Goal: Information Seeking & Learning: Learn about a topic

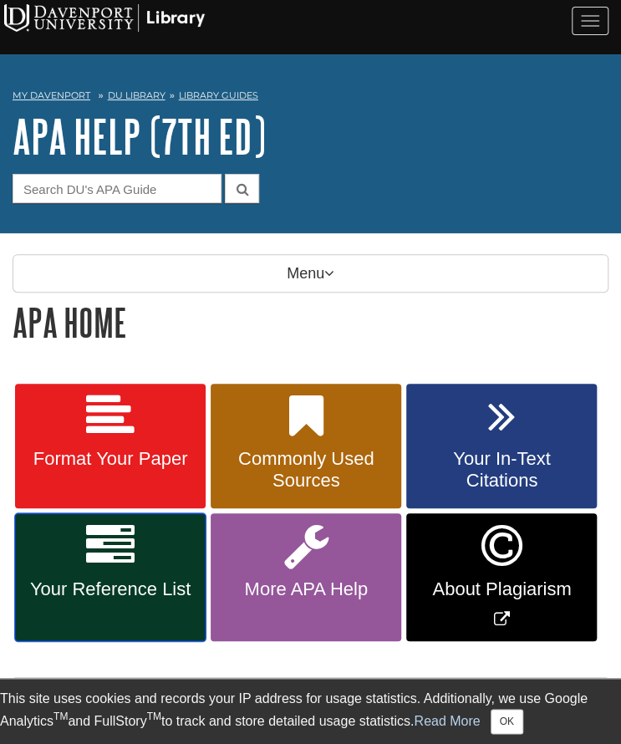
click at [102, 579] on span "Your Reference List" at bounding box center [111, 589] width 166 height 22
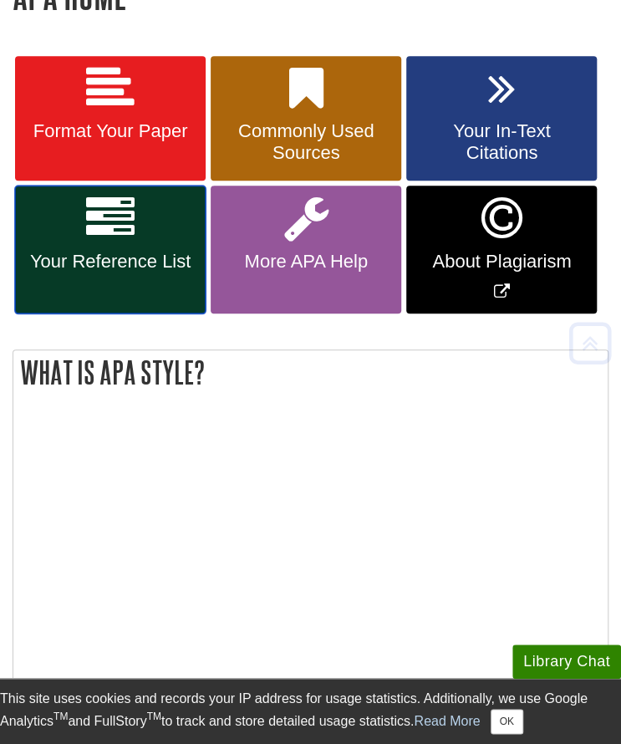
scroll to position [349, 0]
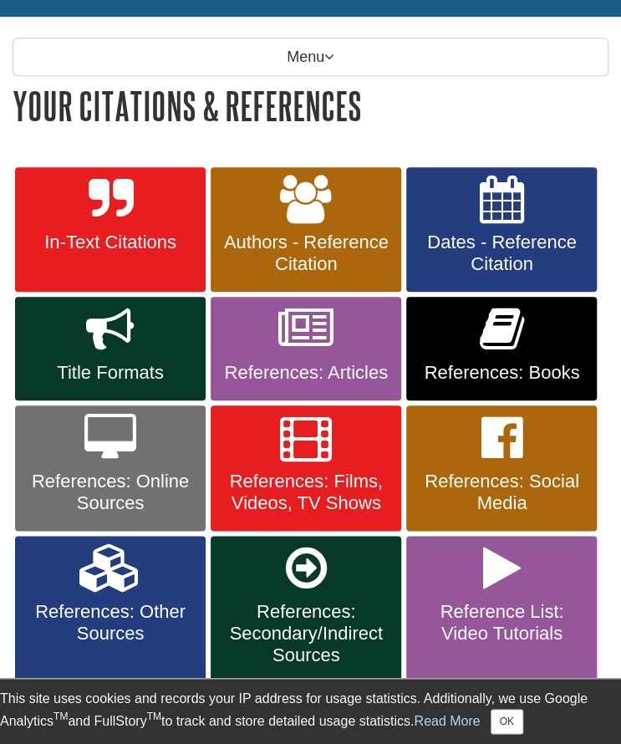
scroll to position [217, 0]
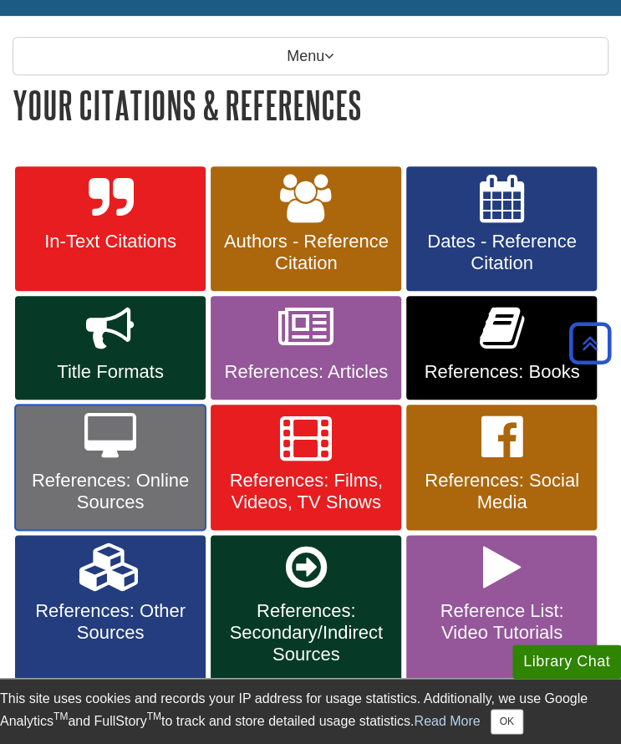
click at [114, 474] on span "References: Online Sources" at bounding box center [111, 491] width 166 height 43
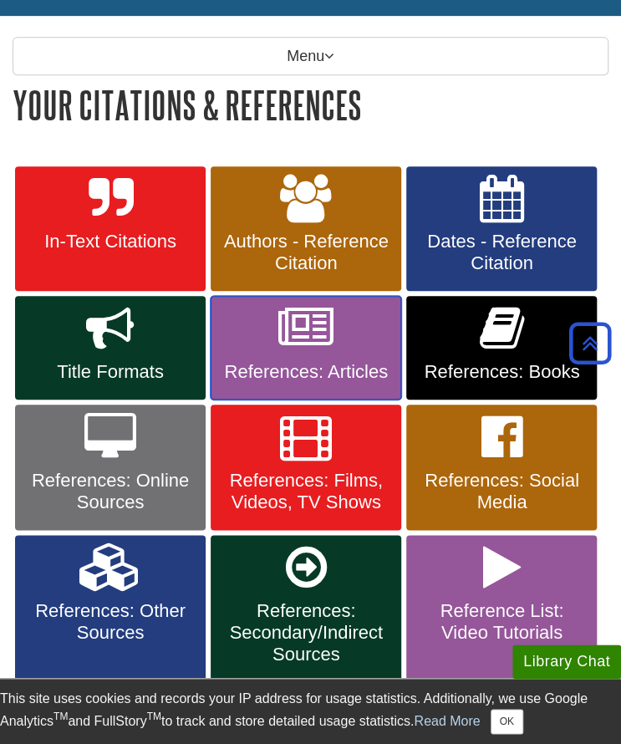
click at [315, 381] on link "References: Articles" at bounding box center [306, 348] width 191 height 104
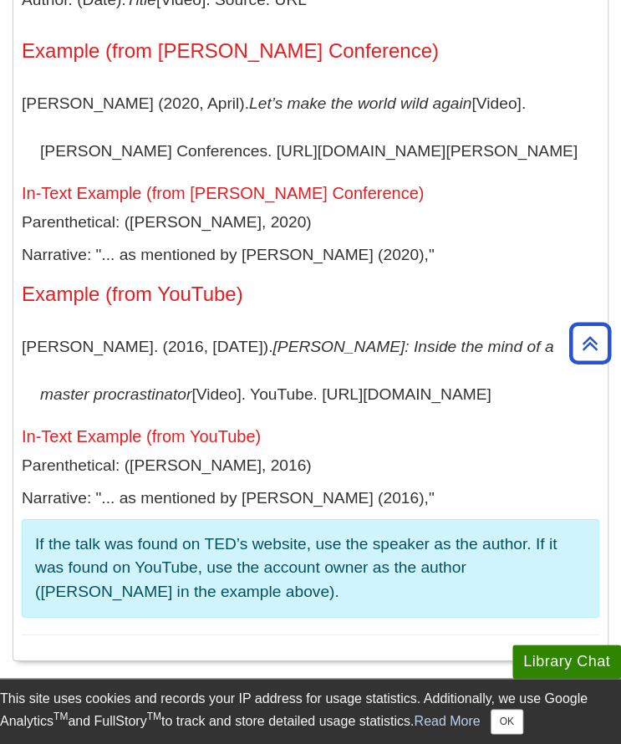
scroll to position [12428, 0]
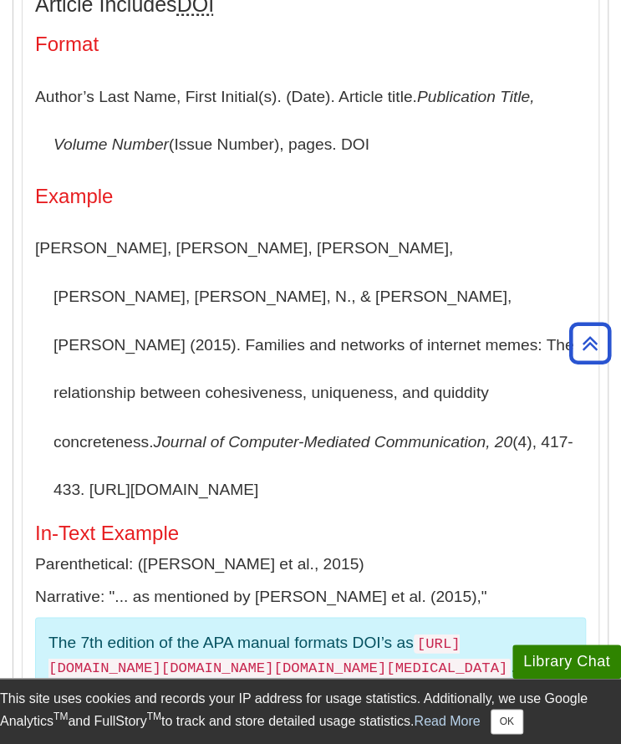
scroll to position [518, 0]
